Goal: Information Seeking & Learning: Learn about a topic

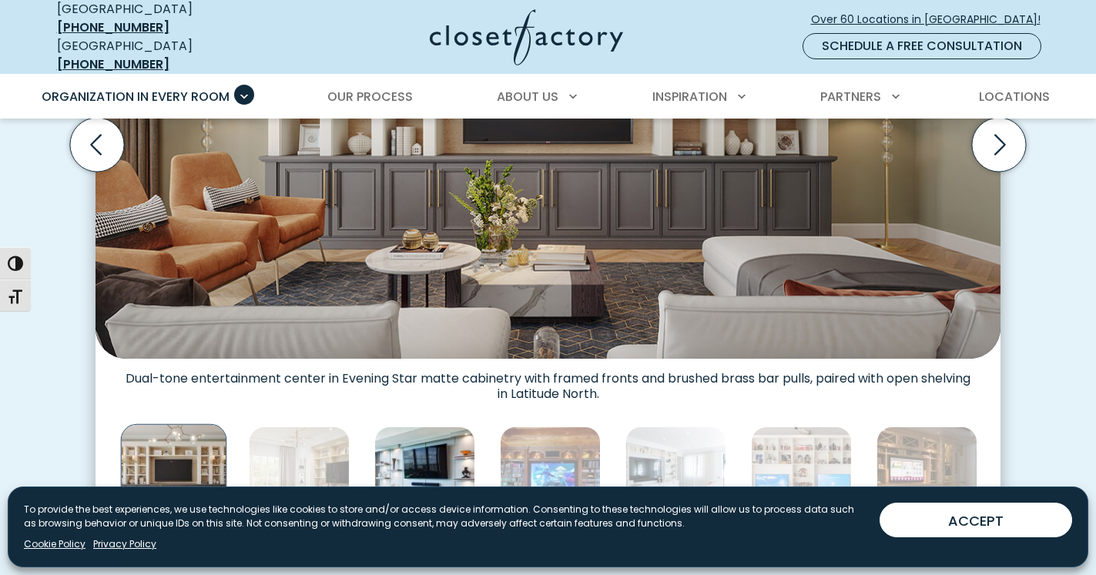
scroll to position [675, 0]
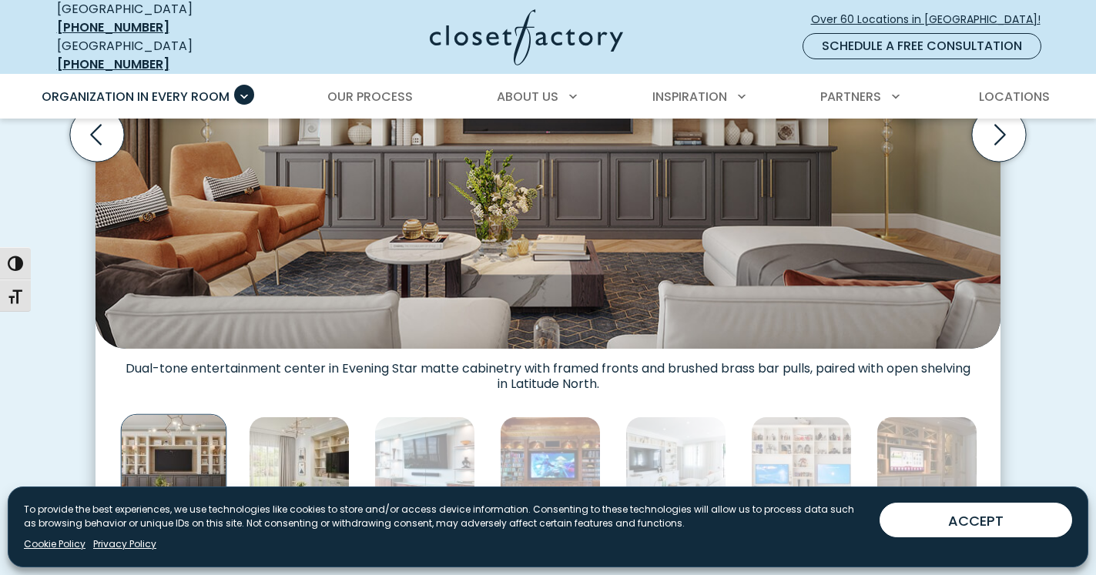
click at [314, 441] on img "Thumbnail Gallery" at bounding box center [299, 467] width 101 height 101
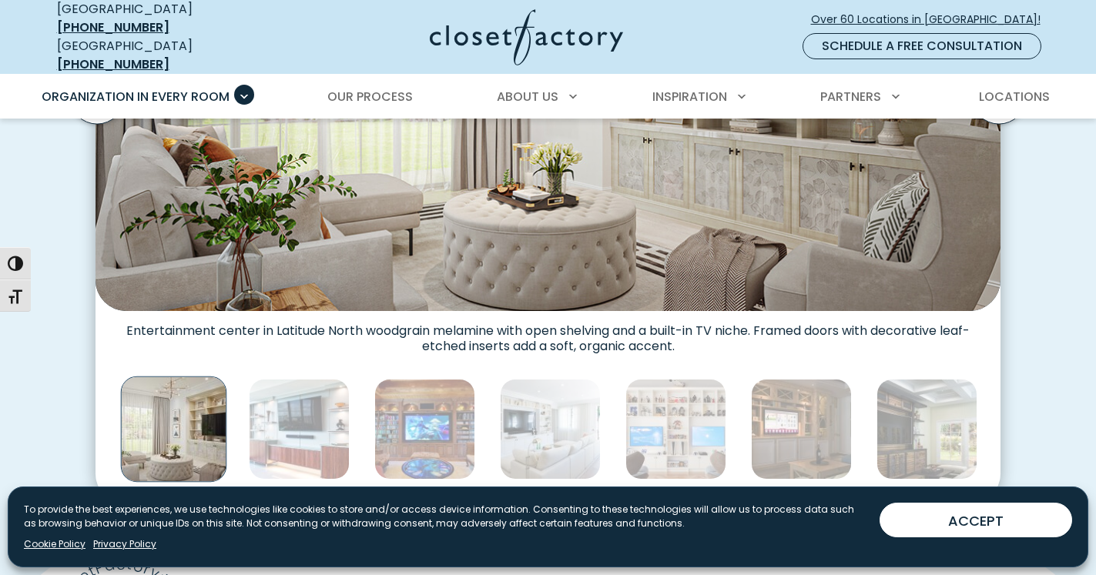
scroll to position [721, 0]
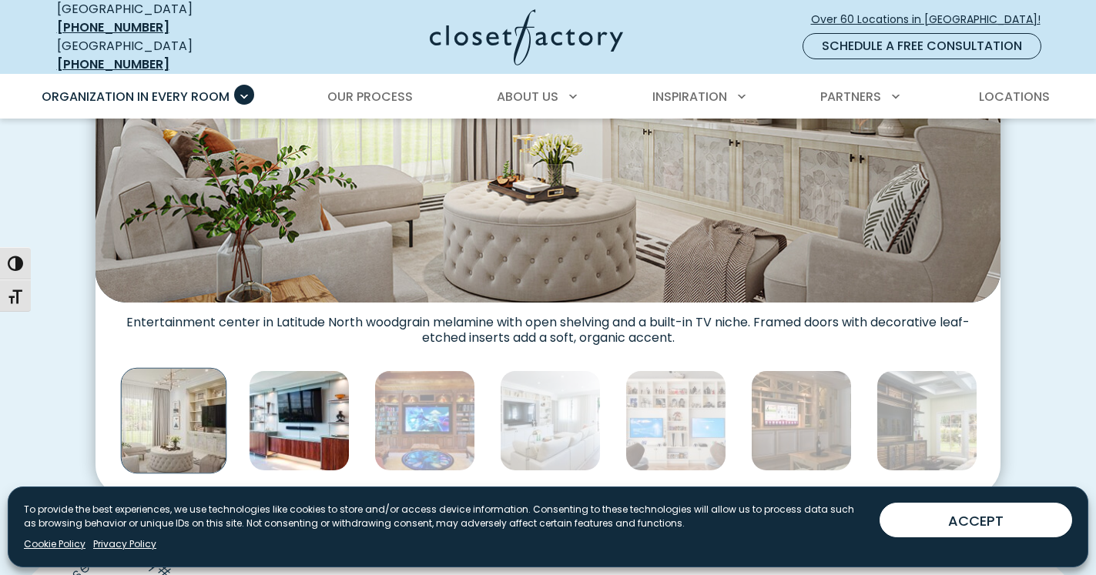
click at [324, 419] on img "Thumbnail Gallery" at bounding box center [299, 420] width 101 height 101
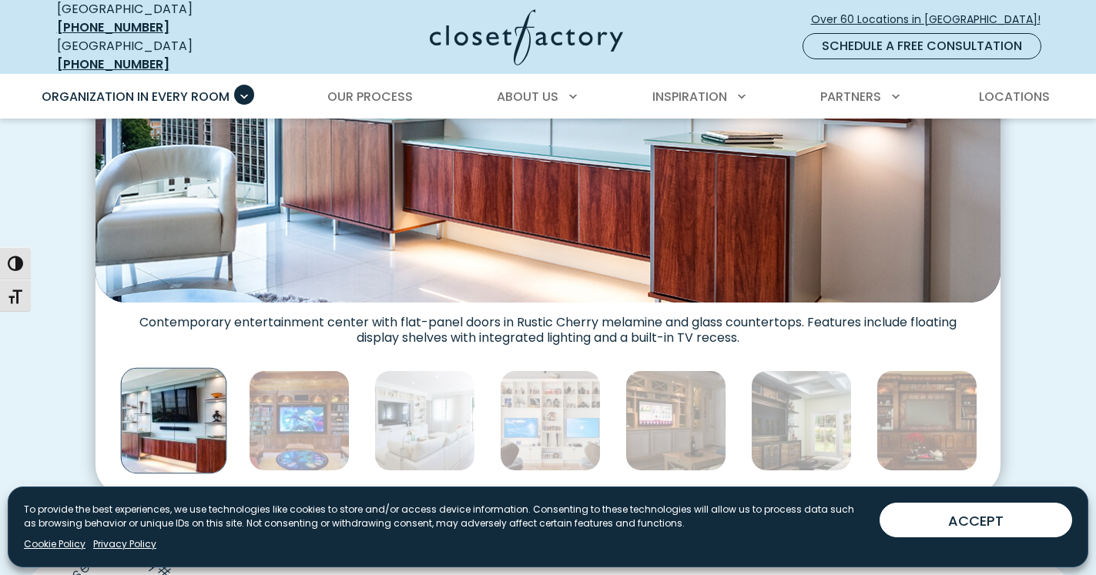
scroll to position [731, 0]
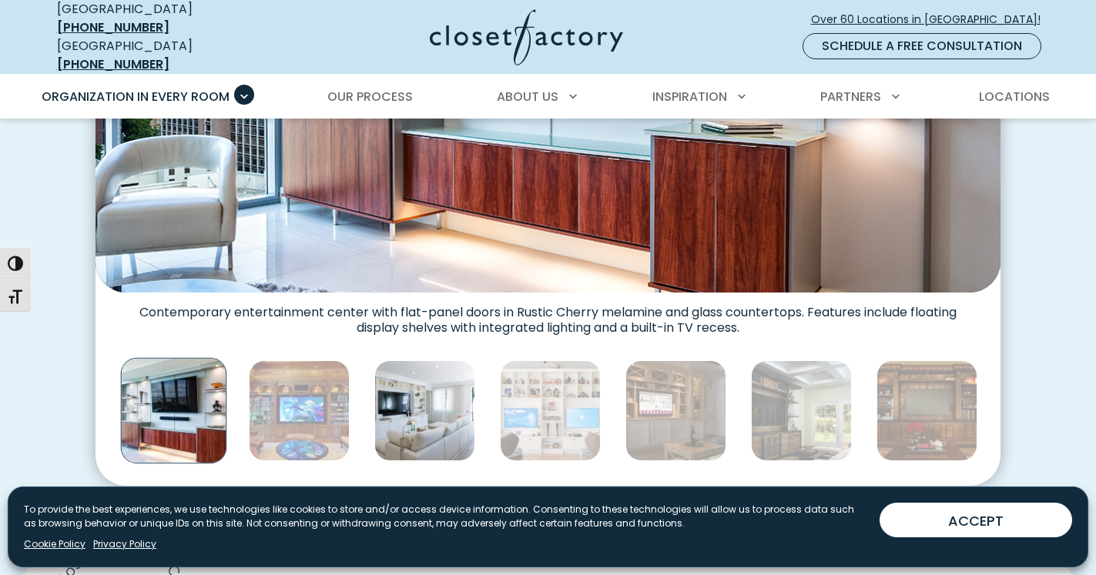
click at [419, 413] on img "Thumbnail Gallery" at bounding box center [424, 410] width 101 height 101
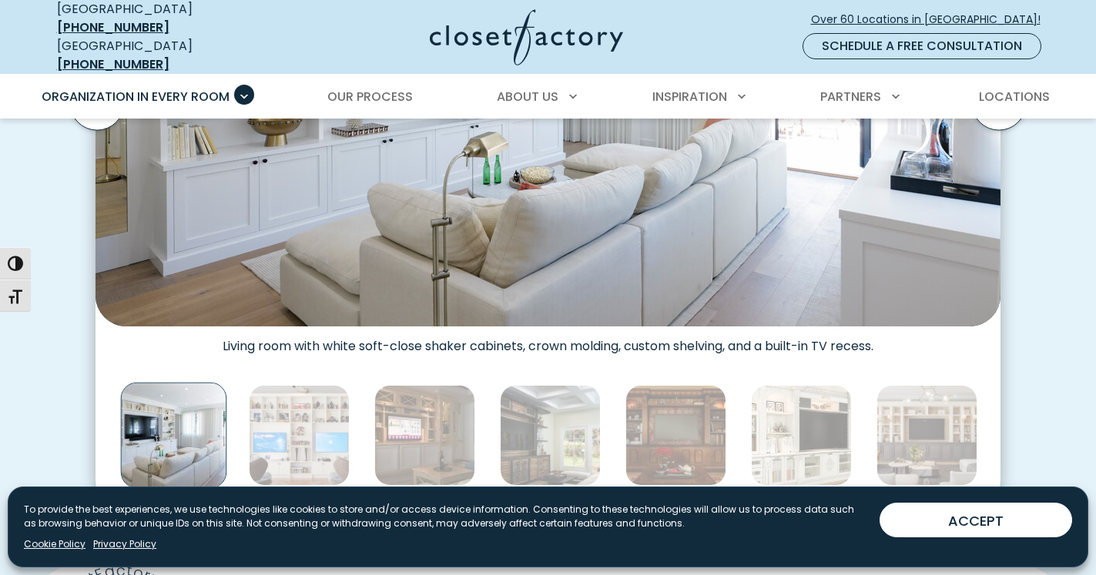
scroll to position [716, 0]
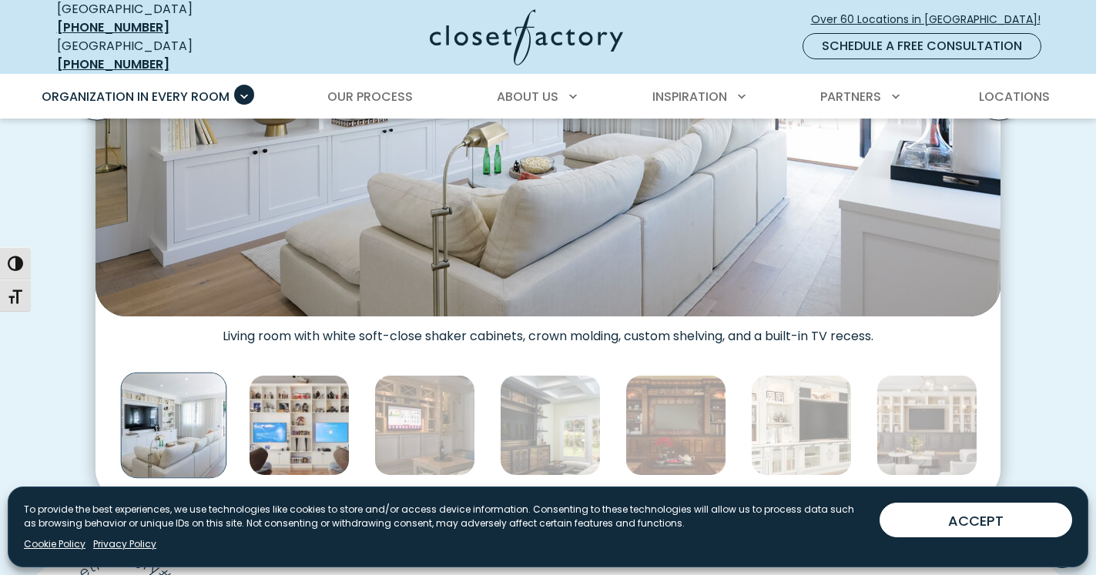
click at [308, 431] on img "Thumbnail Gallery" at bounding box center [299, 425] width 101 height 101
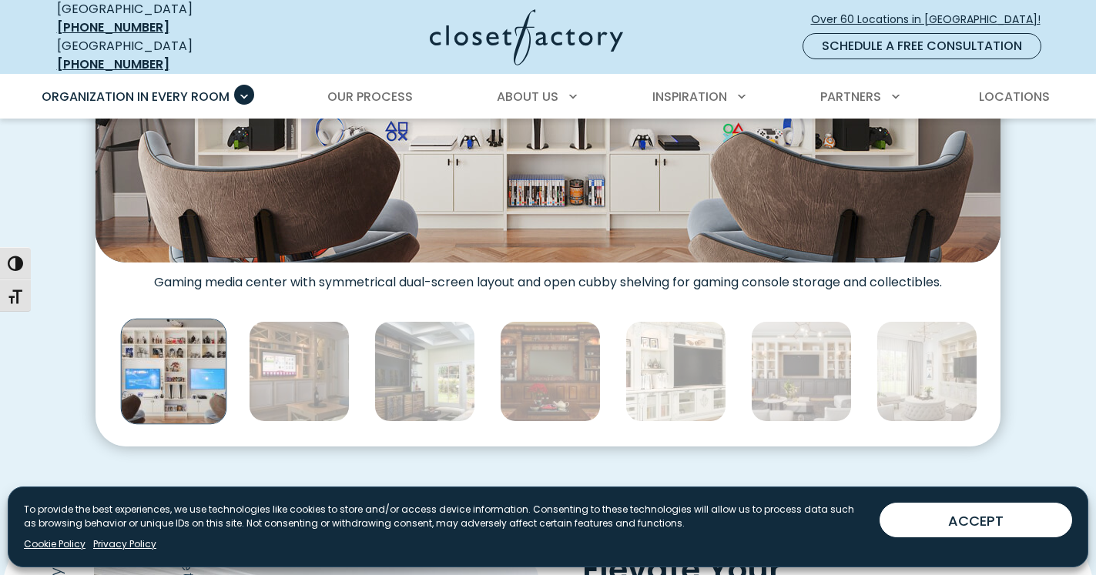
scroll to position [773, 0]
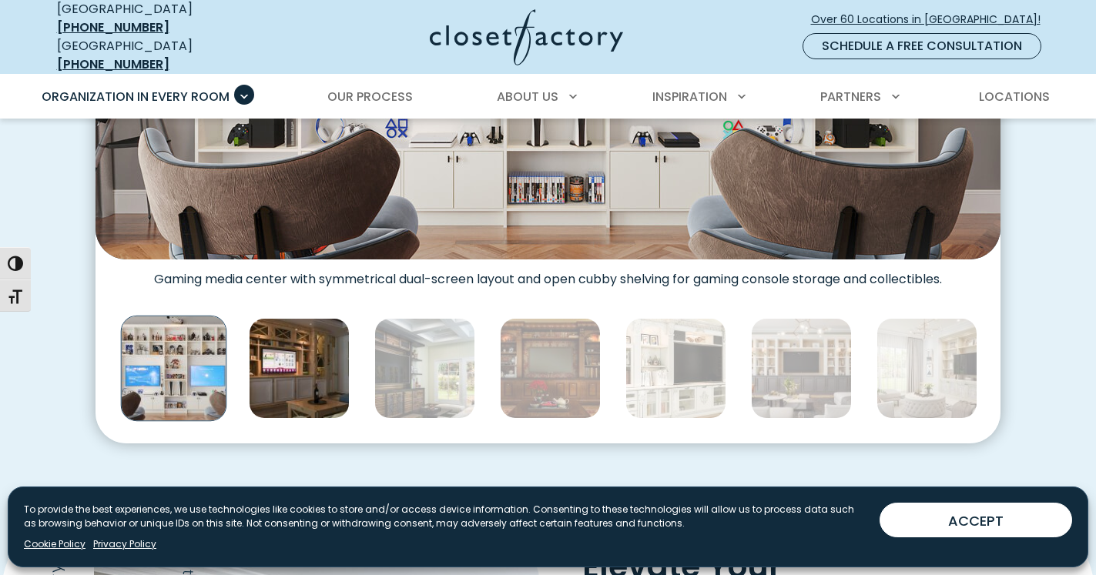
click at [303, 358] on img "Thumbnail Gallery" at bounding box center [299, 368] width 101 height 101
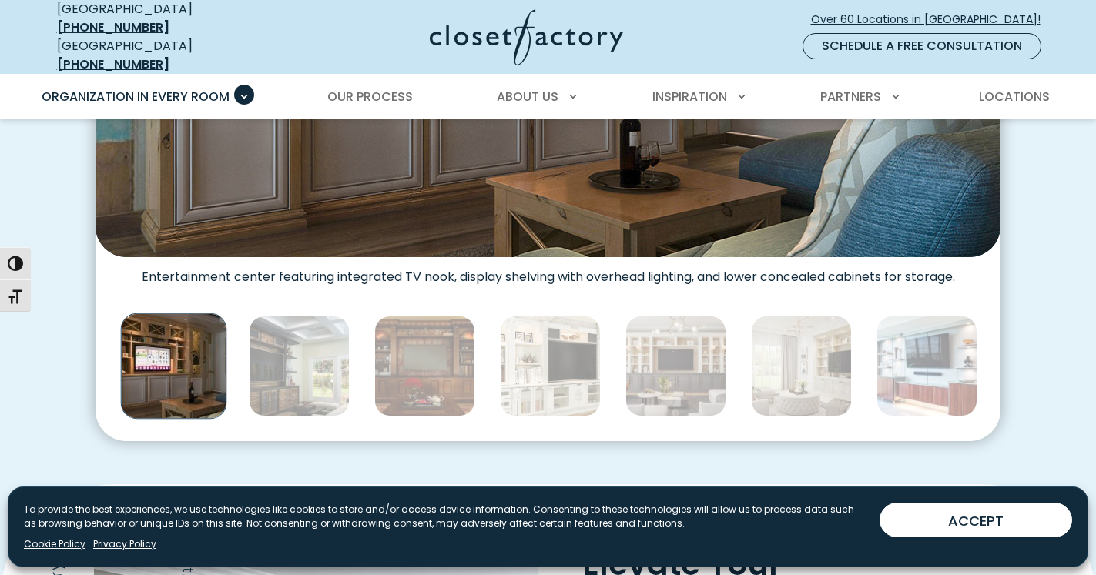
scroll to position [788, 0]
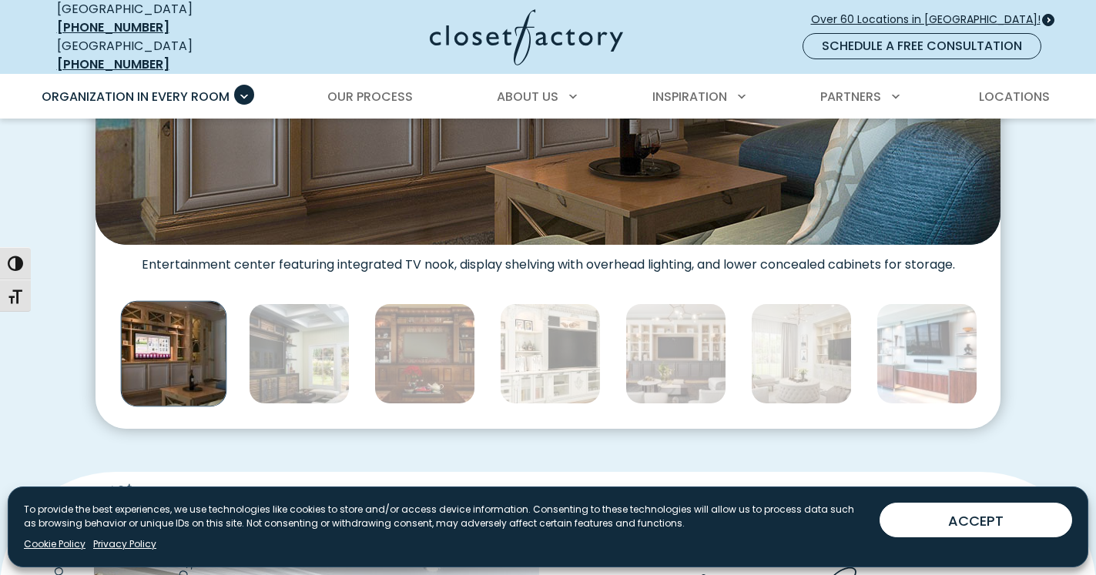
click at [915, 12] on span "Over 60 Locations in [GEOGRAPHIC_DATA]!" at bounding box center [932, 20] width 242 height 16
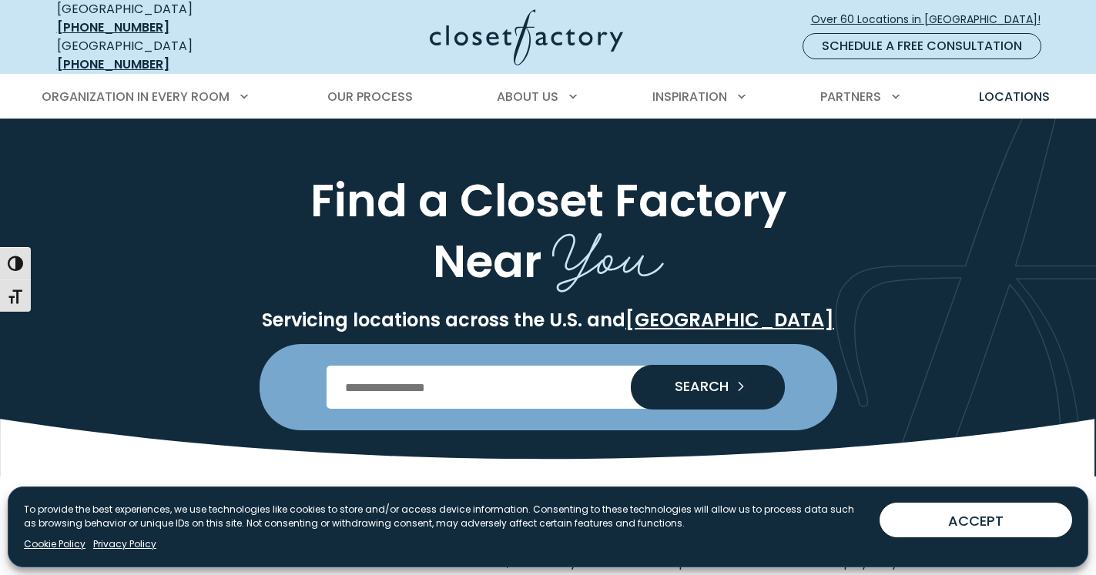
click at [342, 377] on input "Enter Postal Code" at bounding box center [548, 387] width 443 height 43
type input "*****"
click at [689, 380] on span "SEARCH" at bounding box center [695, 387] width 66 height 14
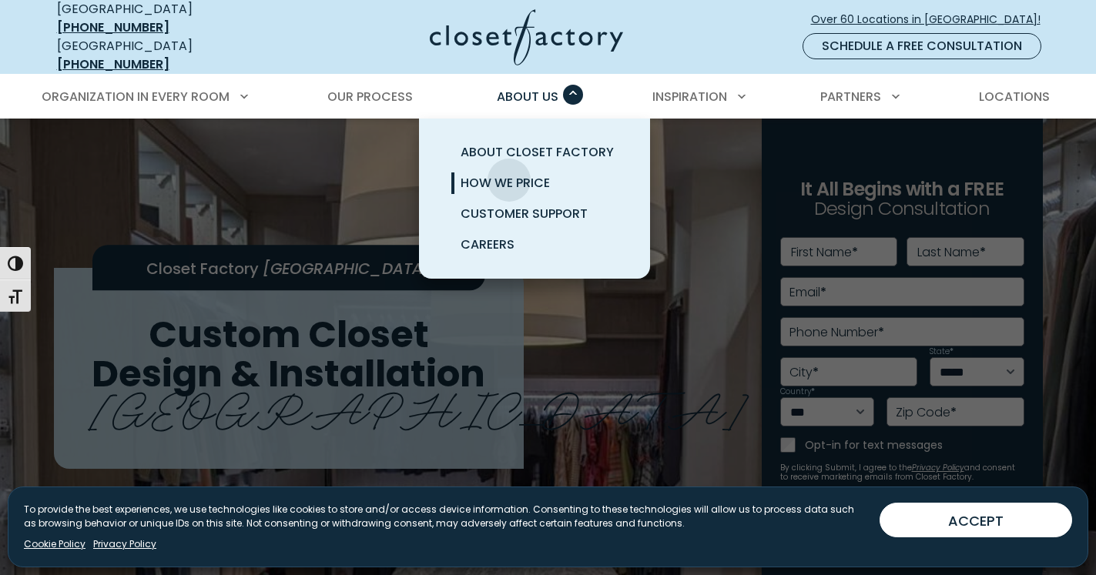
click at [509, 174] on span "How We Price" at bounding box center [505, 183] width 89 height 18
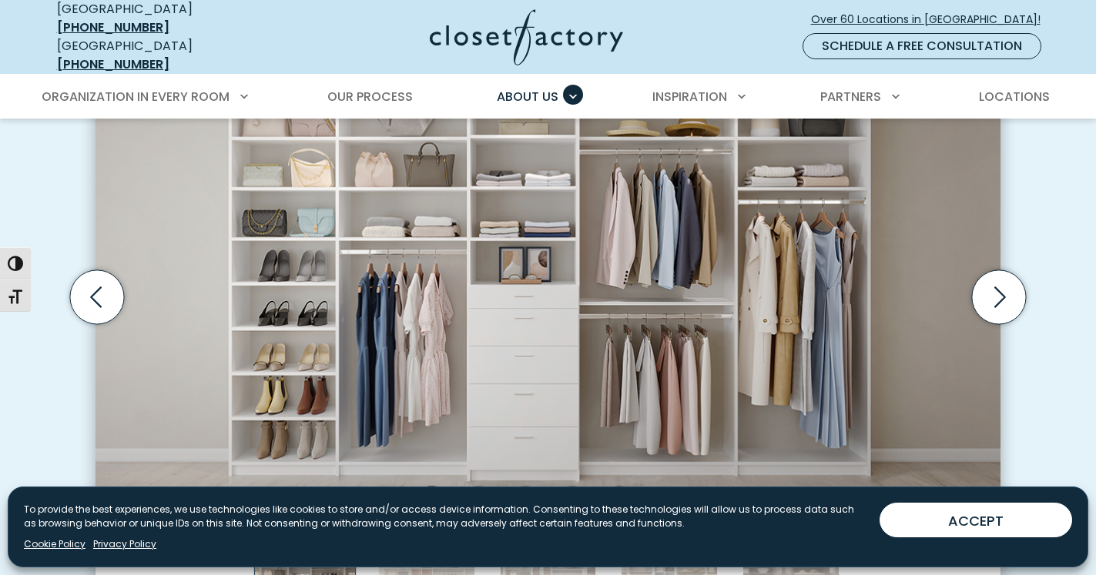
scroll to position [558, 0]
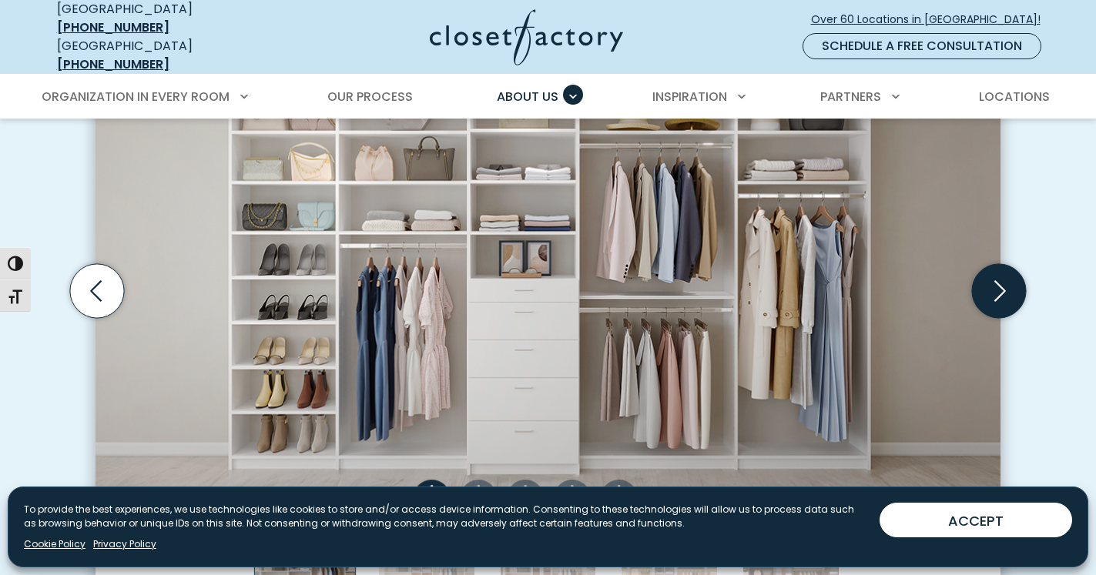
click at [1008, 277] on icon "Next slide" at bounding box center [999, 291] width 54 height 54
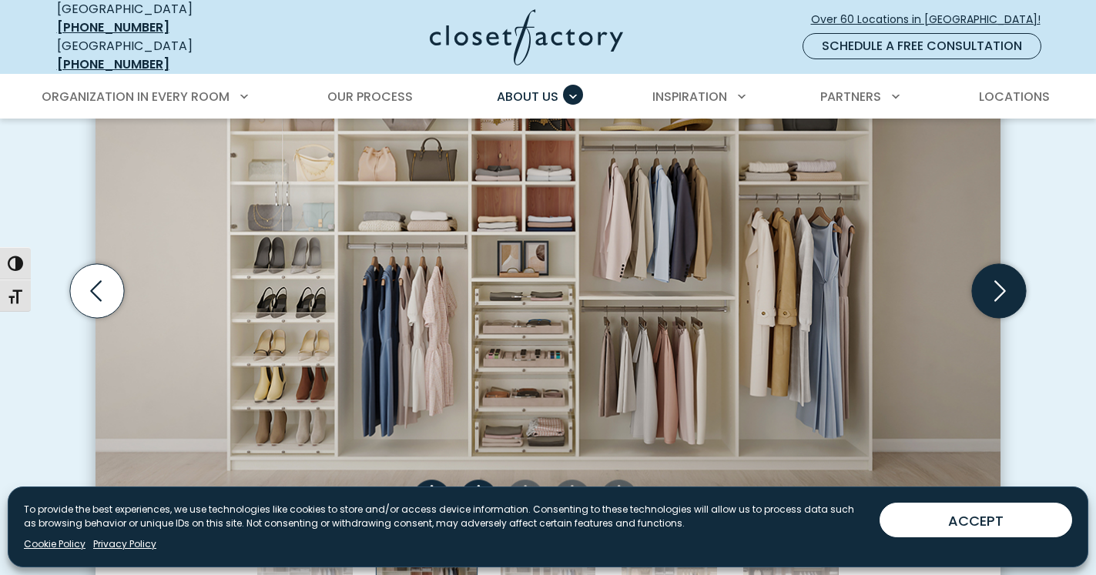
click at [1008, 277] on icon "Next slide" at bounding box center [999, 291] width 54 height 54
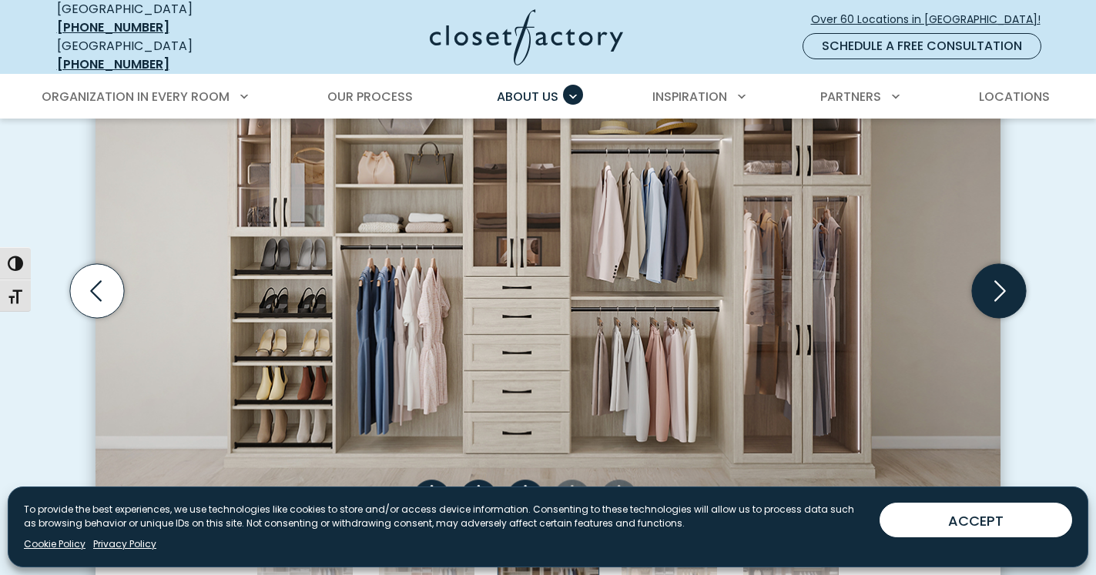
click at [1008, 277] on icon "Next slide" at bounding box center [999, 291] width 54 height 54
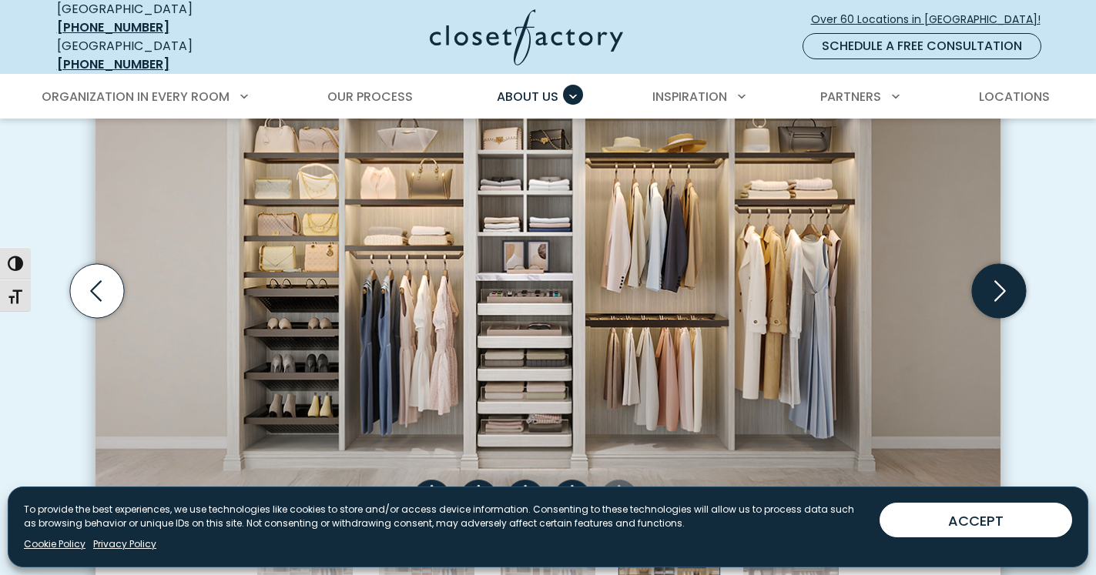
click at [1008, 277] on icon "Next slide" at bounding box center [999, 291] width 54 height 54
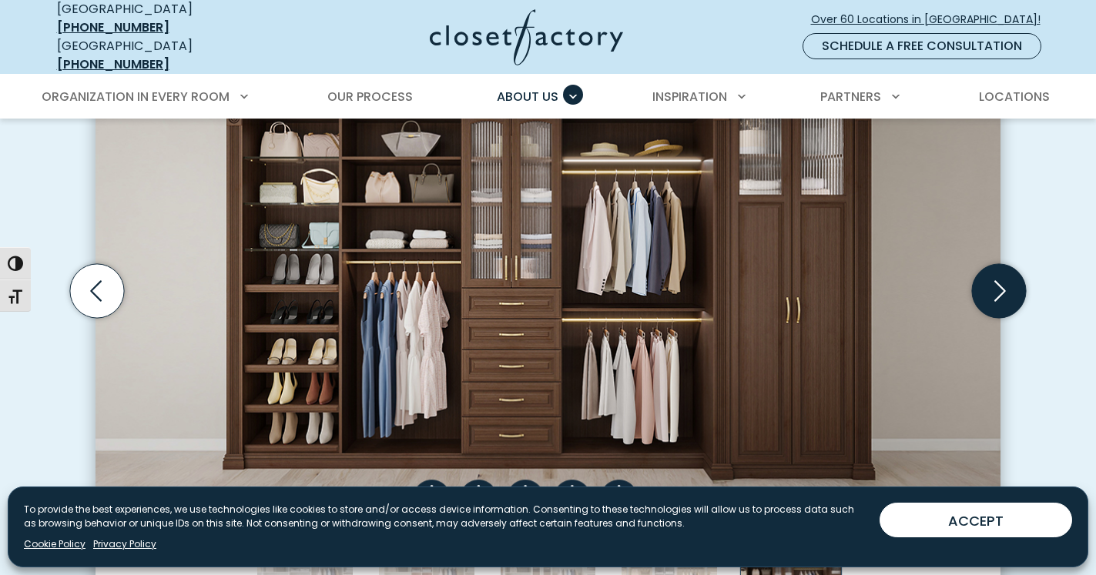
click at [1008, 277] on icon "Next slide" at bounding box center [999, 291] width 54 height 54
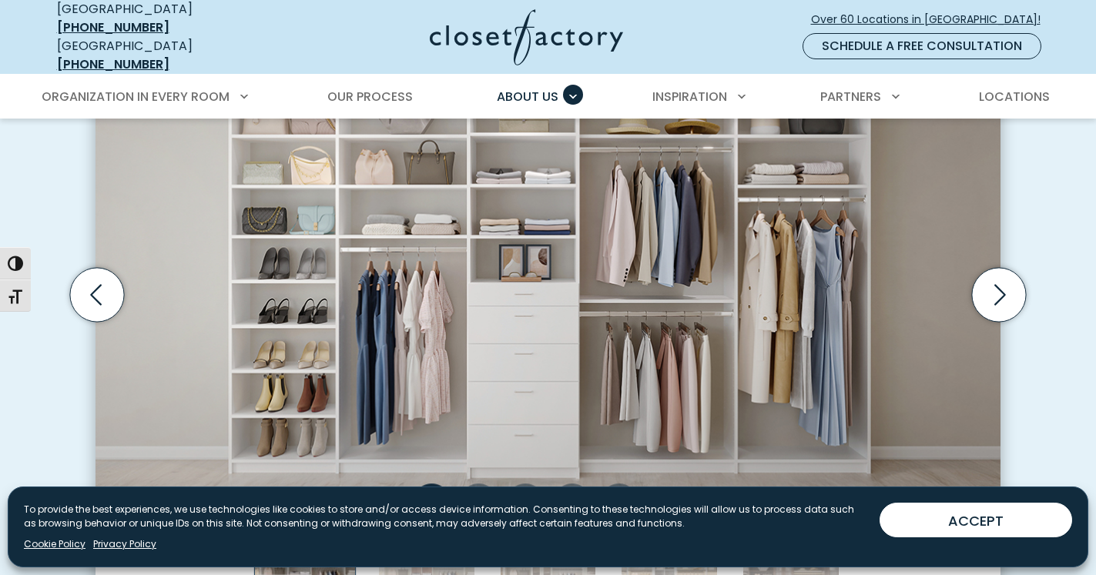
scroll to position [559, 0]
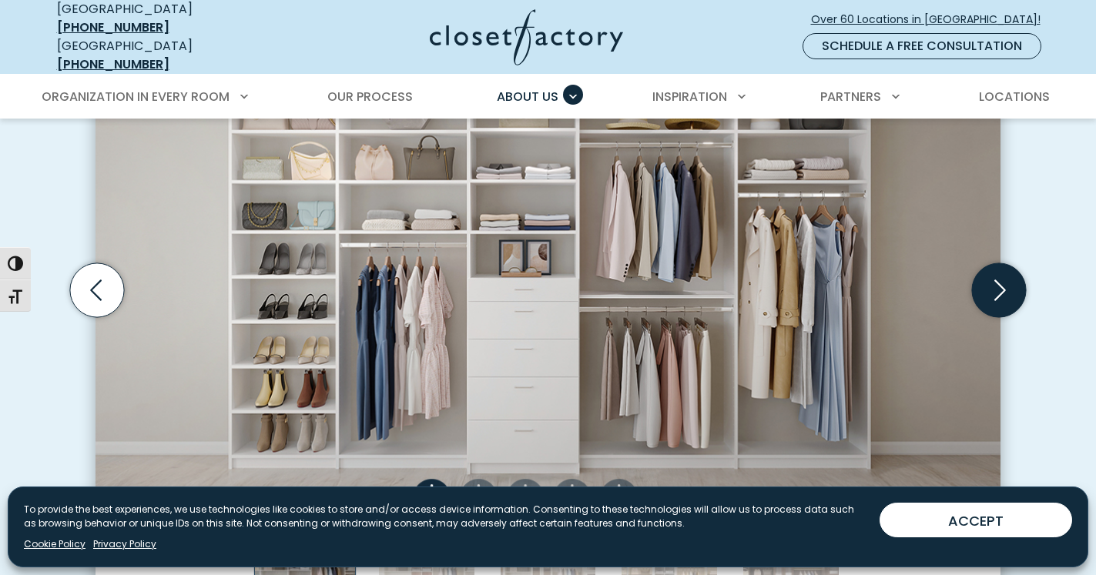
click at [999, 280] on icon "Next slide" at bounding box center [1000, 290] width 12 height 21
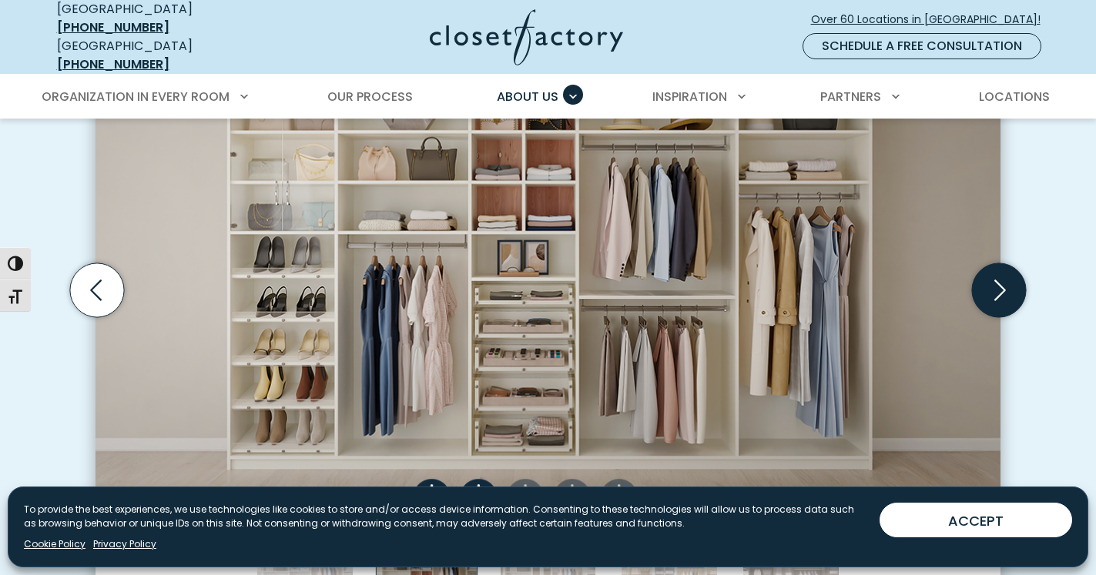
click at [999, 280] on icon "Next slide" at bounding box center [1000, 290] width 12 height 21
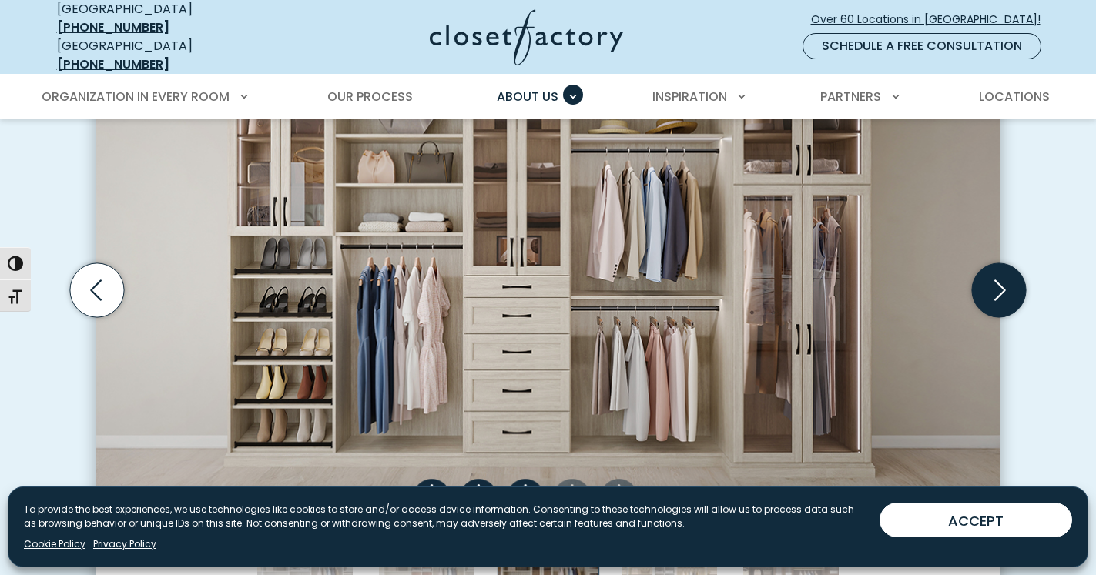
click at [999, 280] on icon "Next slide" at bounding box center [1000, 290] width 12 height 21
